Goal: Entertainment & Leisure: Consume media (video, audio)

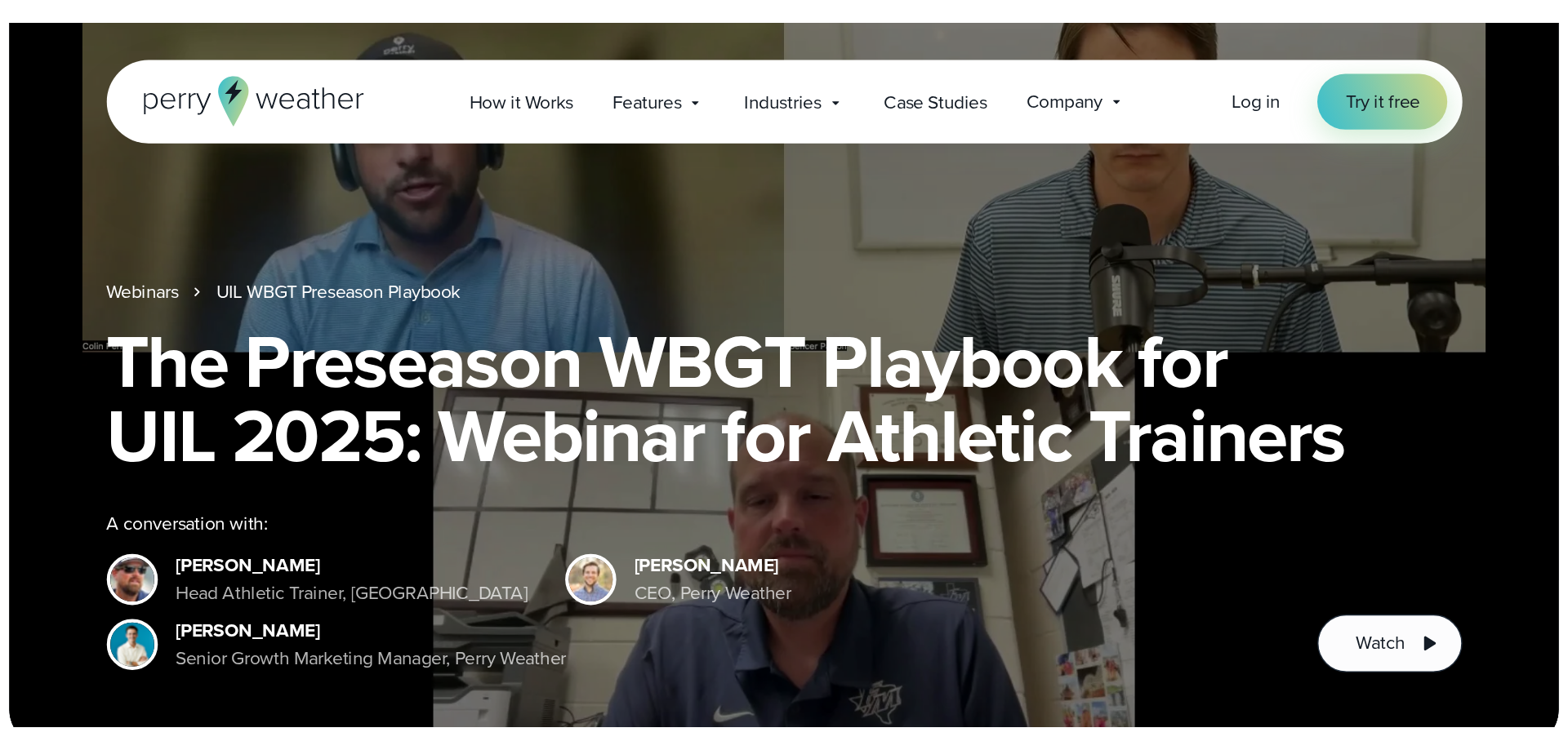
scroll to position [81, 0]
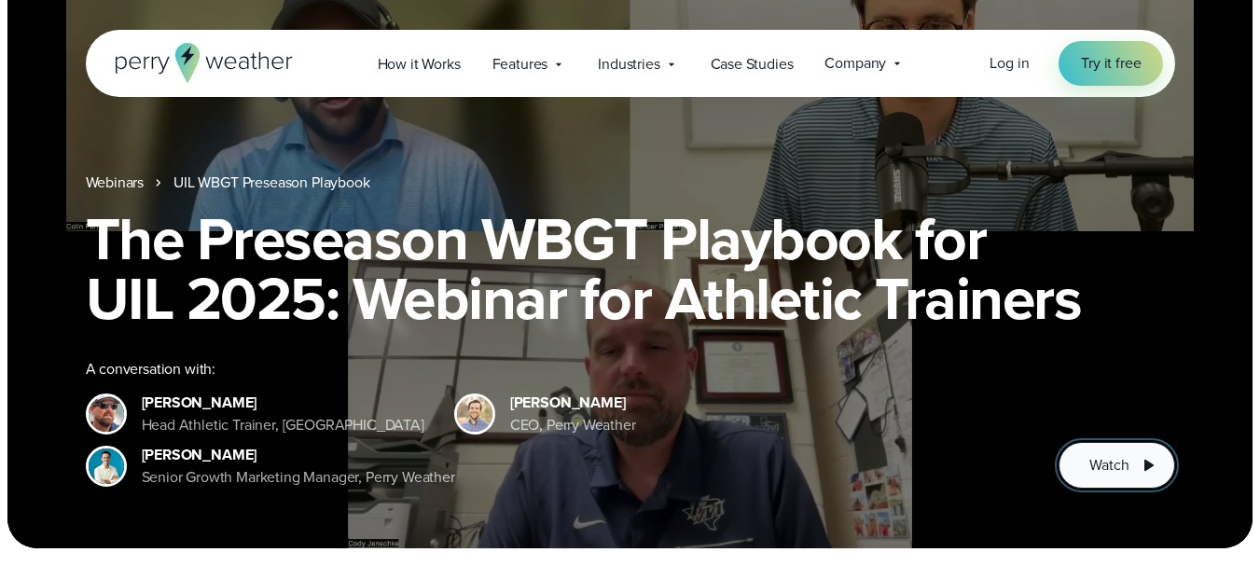
click at [1109, 460] on span "Watch" at bounding box center [1109, 465] width 39 height 22
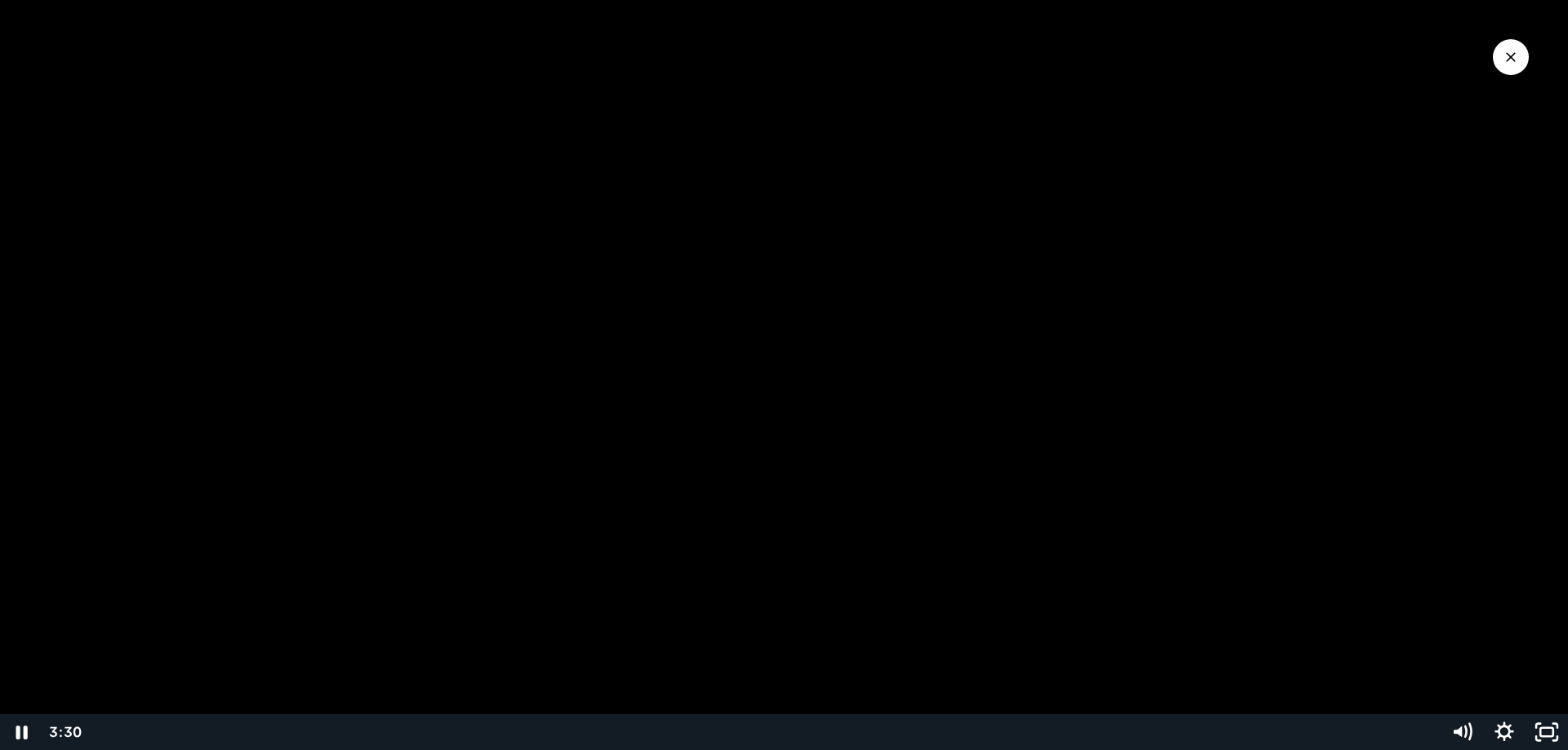
drag, startPoint x: 612, startPoint y: 149, endPoint x: 530, endPoint y: 141, distance: 82.4
click at [530, 141] on div at bounding box center [784, 375] width 1568 height 750
drag, startPoint x: 1416, startPoint y: 261, endPoint x: 1404, endPoint y: 504, distance: 243.3
click at [1102, 494] on div at bounding box center [784, 375] width 1568 height 750
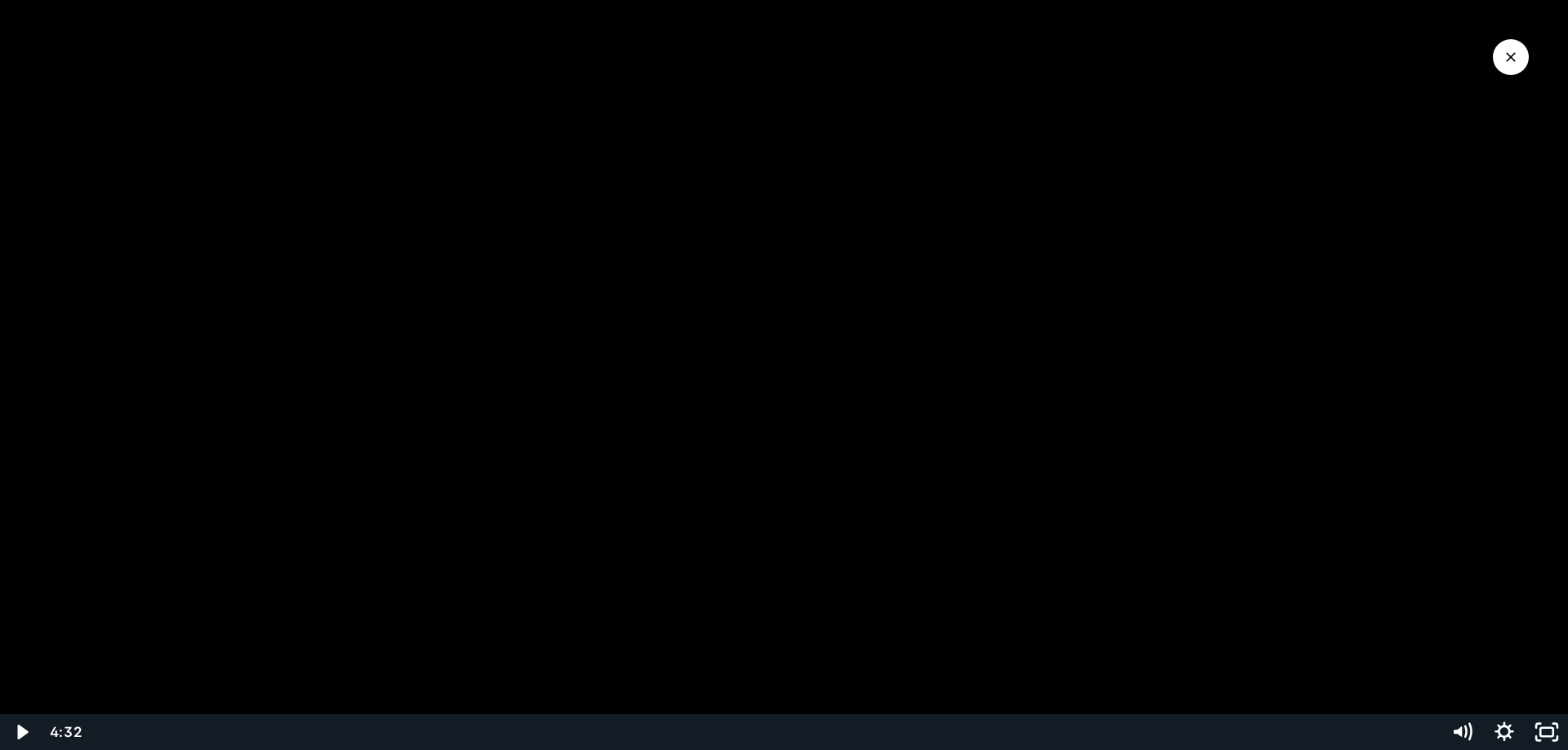
drag, startPoint x: 1387, startPoint y: 444, endPoint x: 1377, endPoint y: 444, distance: 10.0
click at [1102, 444] on div at bounding box center [784, 375] width 1568 height 750
click at [1102, 494] on rect "Fullscreen" at bounding box center [1547, 732] width 16 height 10
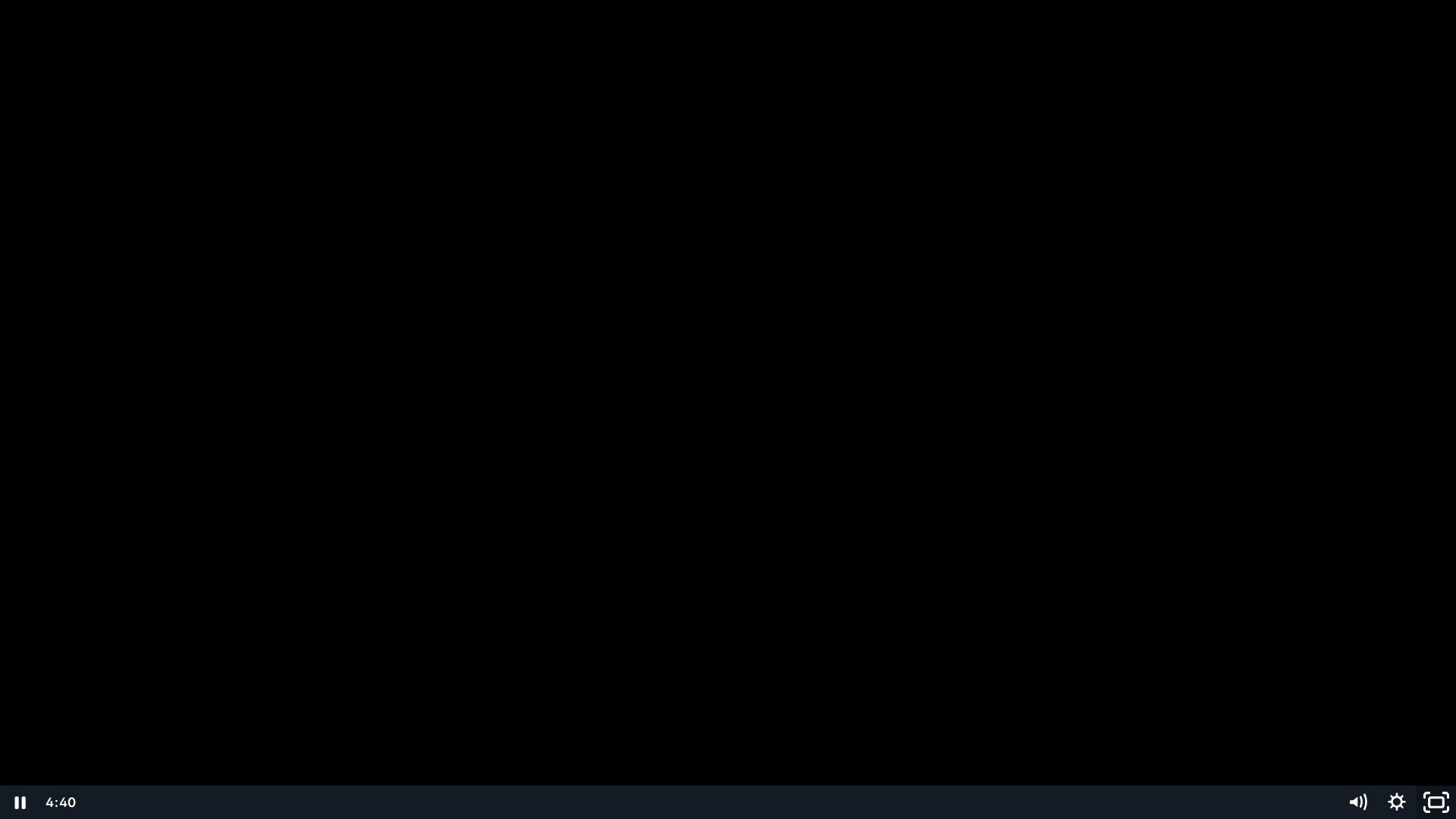
click at [1024, 460] on icon "Unfullscreen" at bounding box center [1436, 803] width 47 height 40
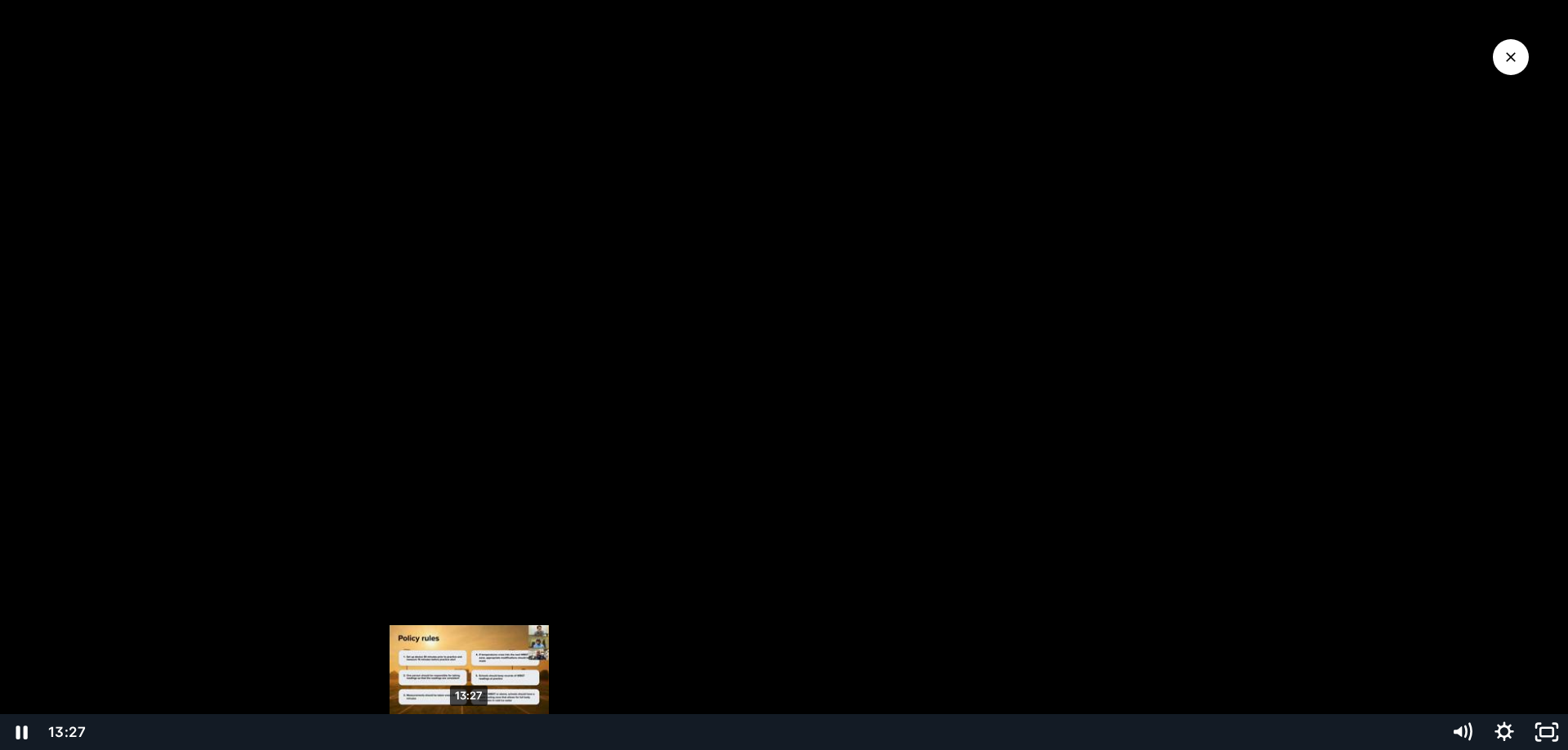
click at [469, 494] on div "13:27" at bounding box center [765, 732] width 1331 height 36
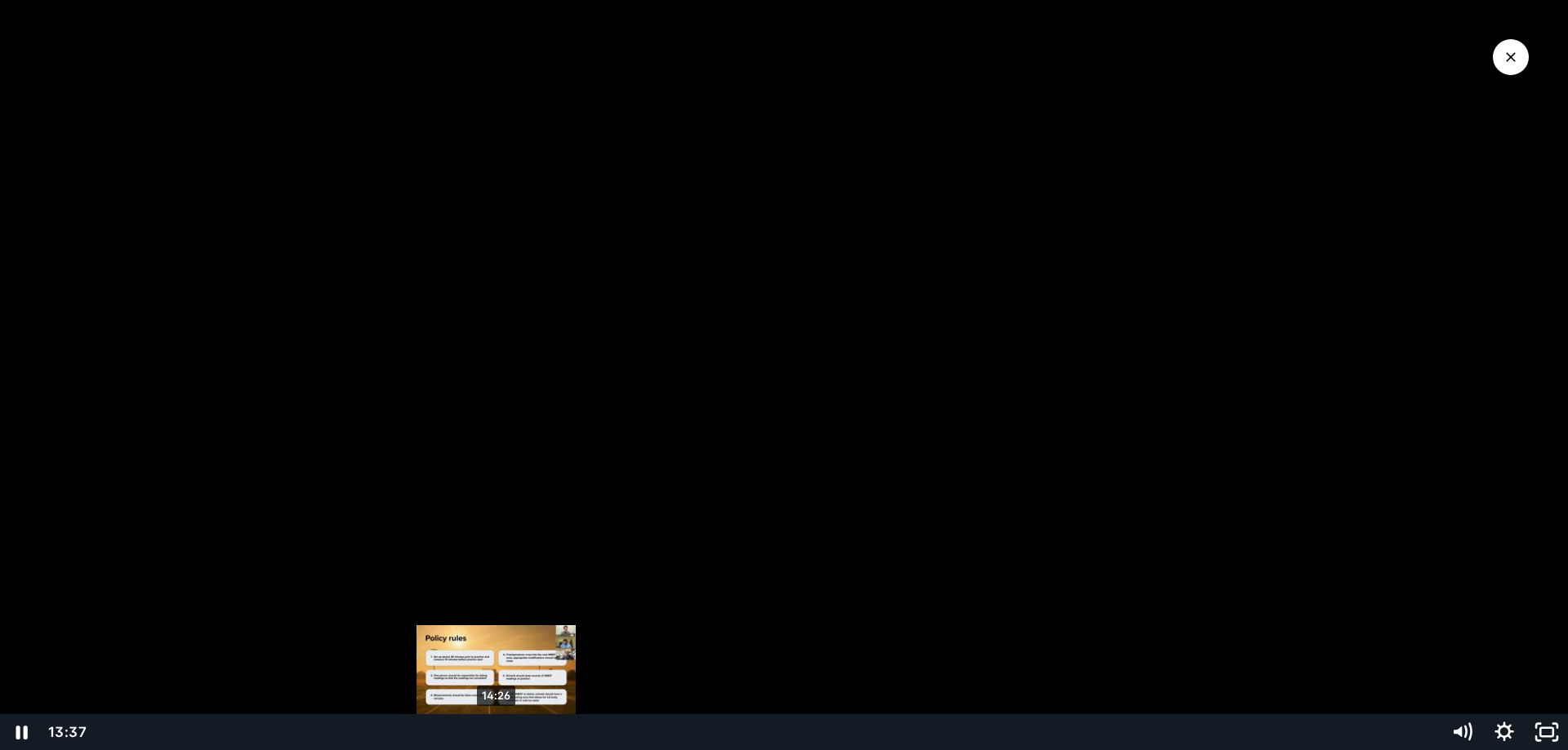
click at [498, 494] on div "14:26" at bounding box center [765, 732] width 1331 height 36
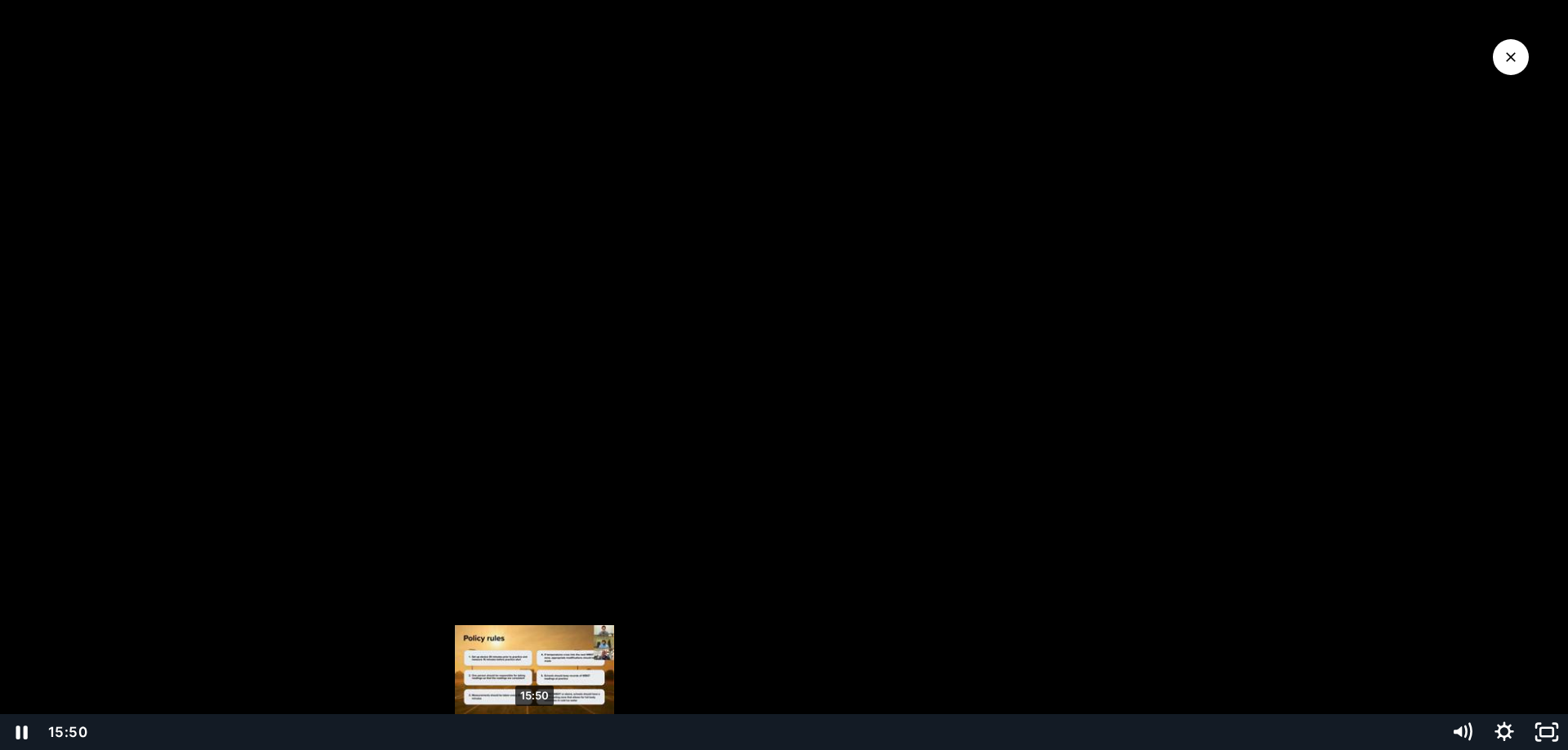
click at [535, 494] on div "15:50" at bounding box center [765, 732] width 1331 height 36
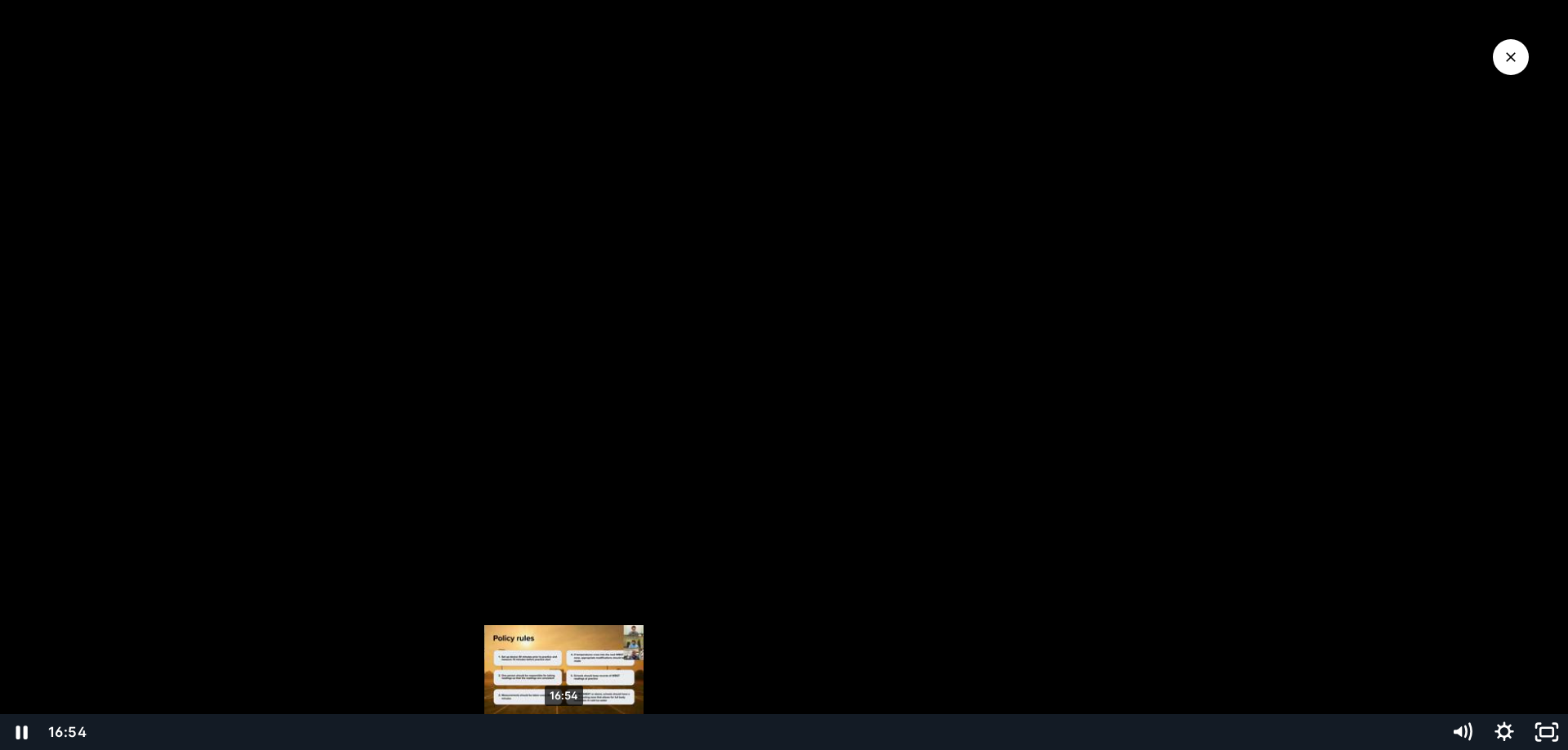
click at [565, 494] on div "16:54" at bounding box center [765, 732] width 1331 height 36
click at [580, 494] on div "17:25" at bounding box center [765, 732] width 1331 height 36
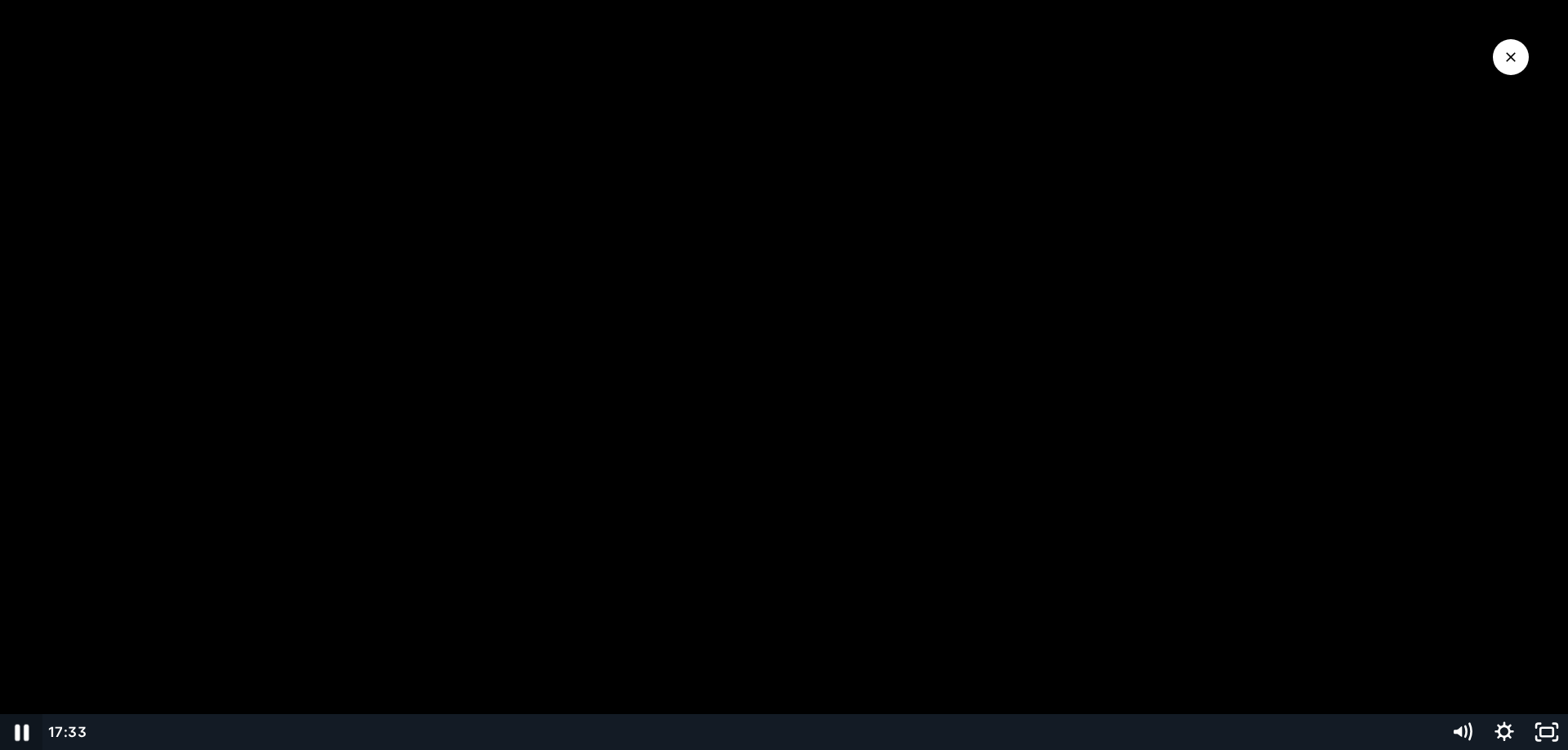
click at [23, 494] on icon "Pause" at bounding box center [21, 732] width 51 height 43
